Goal: Task Accomplishment & Management: Use online tool/utility

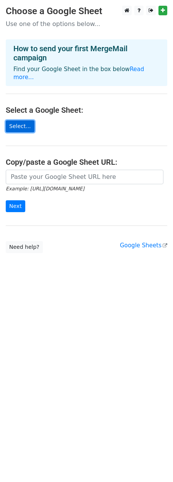
click at [24, 120] on link "Select..." at bounding box center [20, 126] width 29 height 12
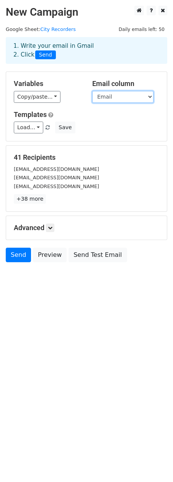
click at [147, 99] on select "Name City/County State Email" at bounding box center [122, 97] width 61 height 12
click at [92, 91] on select "Name City/County State Email" at bounding box center [122, 97] width 61 height 12
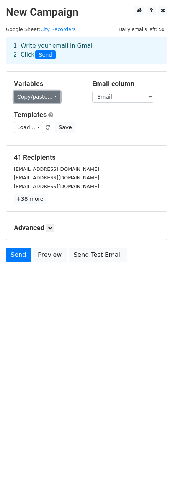
click at [50, 98] on link "Copy/paste..." at bounding box center [37, 97] width 47 height 12
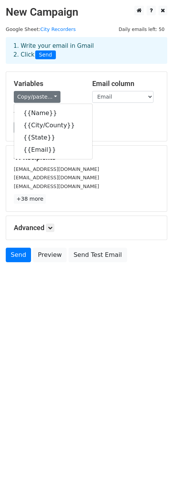
click at [109, 121] on div "Templates Load... No templates saved Save" at bounding box center [86, 121] width 157 height 23
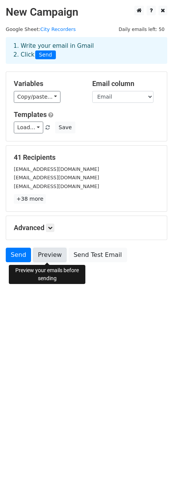
click at [49, 257] on link "Preview" at bounding box center [50, 254] width 34 height 15
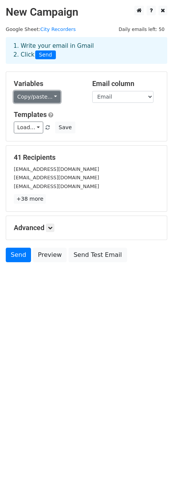
click at [49, 98] on link "Copy/paste..." at bounding box center [37, 97] width 47 height 12
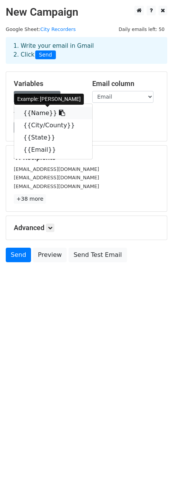
click at [39, 113] on link "{{Name}}" at bounding box center [53, 113] width 78 height 12
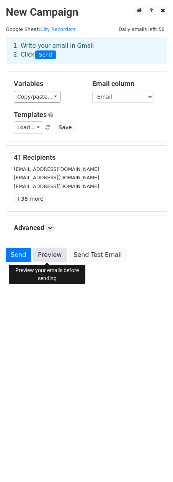
click at [50, 253] on link "Preview" at bounding box center [50, 254] width 34 height 15
click at [39, 128] on link "Load..." at bounding box center [28, 127] width 29 height 12
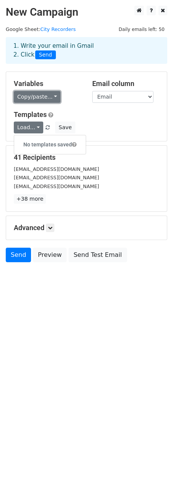
click at [45, 97] on link "Copy/paste..." at bounding box center [37, 97] width 47 height 12
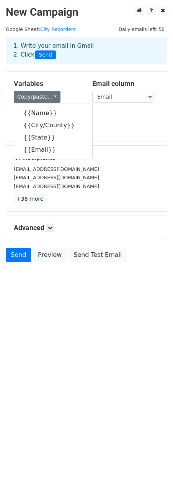
click at [105, 120] on div "Templates Load... No templates saved Save" at bounding box center [86, 121] width 157 height 23
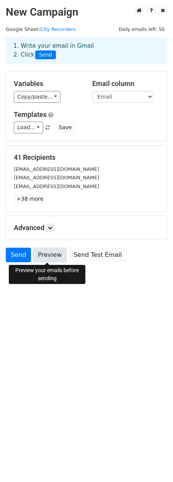
click at [49, 256] on link "Preview" at bounding box center [50, 254] width 34 height 15
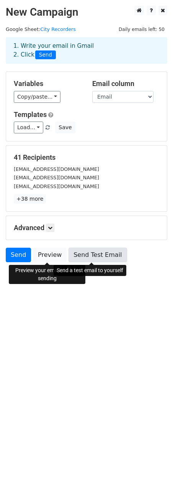
click at [104, 254] on link "Send Test Email" at bounding box center [97, 254] width 58 height 15
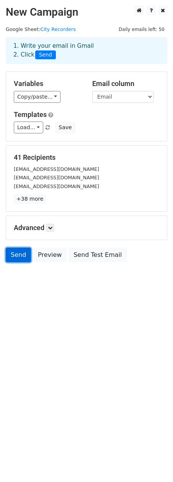
click at [20, 257] on link "Send" at bounding box center [18, 254] width 25 height 15
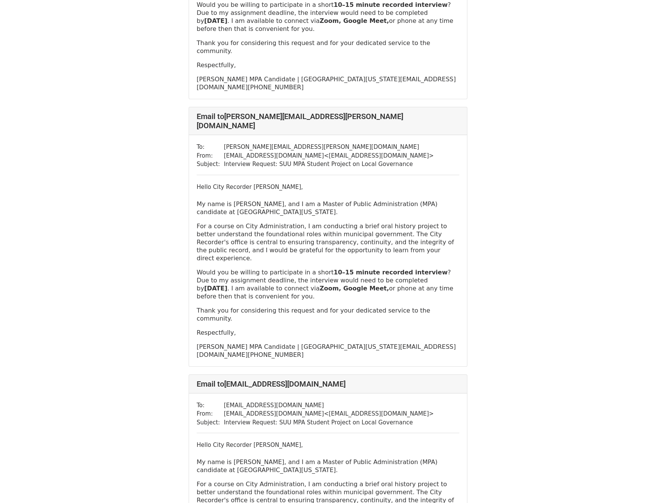
scroll to position [3633, 0]
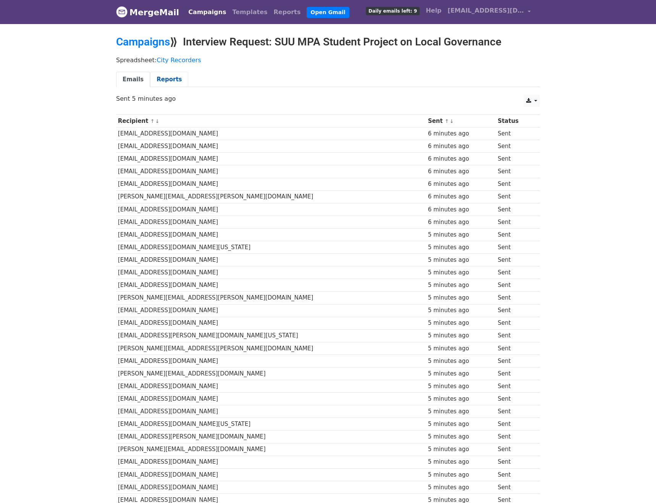
click at [171, 78] on link "Reports" at bounding box center [169, 80] width 38 height 16
